Goal: Purchase product/service

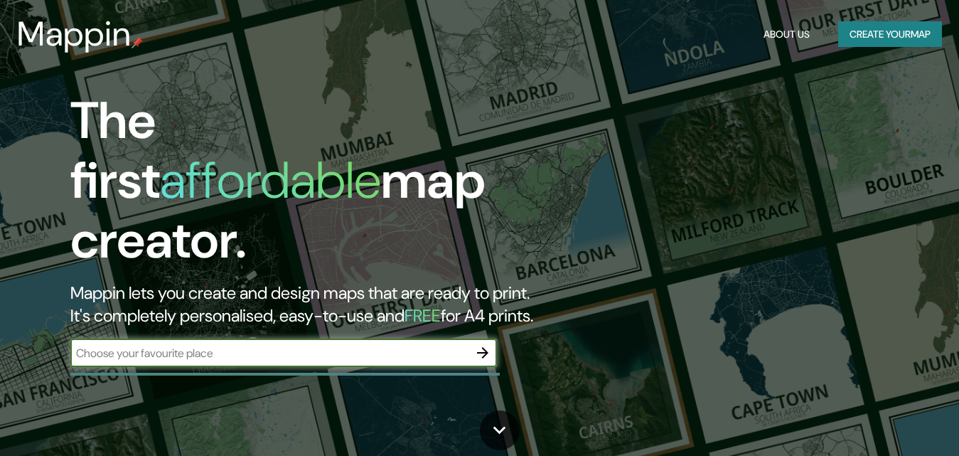
click at [284, 345] on input "text" at bounding box center [269, 353] width 398 height 16
paste input "Nemours [GEOGRAPHIC_DATA]"
type input "Nemours [GEOGRAPHIC_DATA]"
click at [489, 344] on icon "button" at bounding box center [482, 352] width 17 height 17
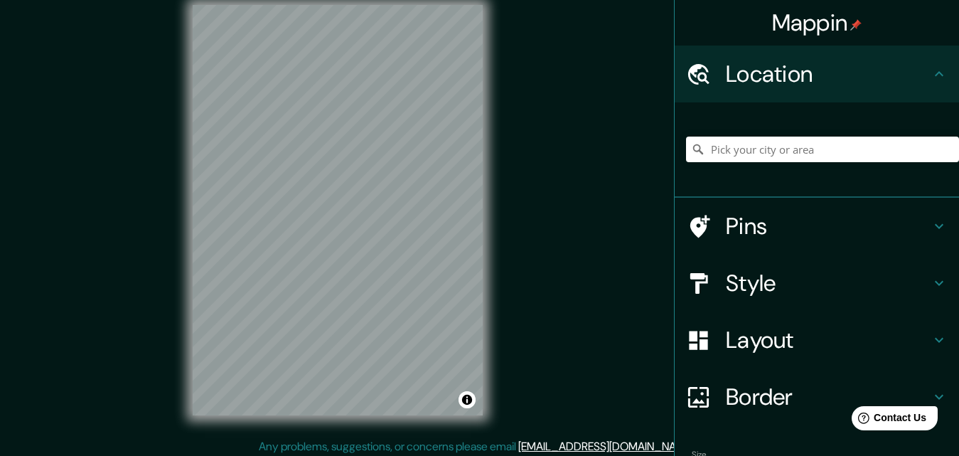
scroll to position [23, 0]
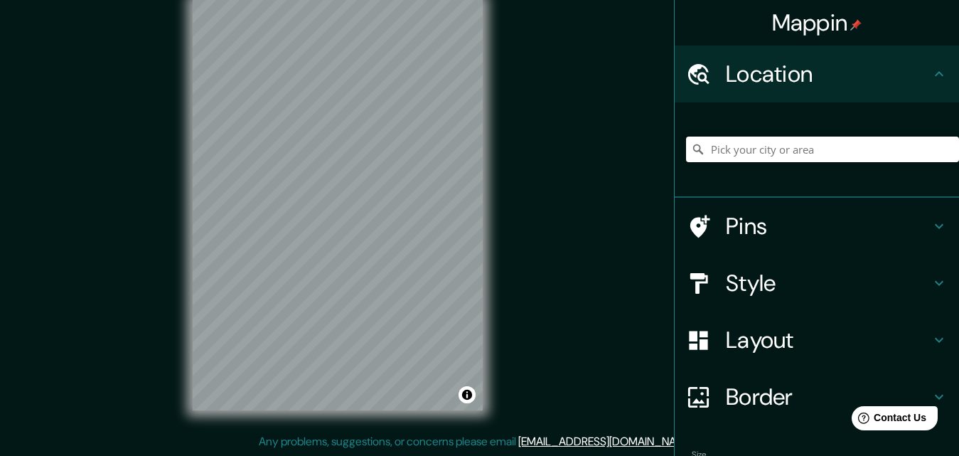
click at [773, 159] on input "Pick your city or area" at bounding box center [822, 149] width 273 height 26
paste input "Nemours [GEOGRAPHIC_DATA]"
type input "[GEOGRAPHIC_DATA][PERSON_NAME], [GEOGRAPHIC_DATA], [GEOGRAPHIC_DATA], [GEOGRAPH…"
click at [745, 230] on h4 "Pins" at bounding box center [828, 226] width 205 height 28
